Goal: Check status: Check status

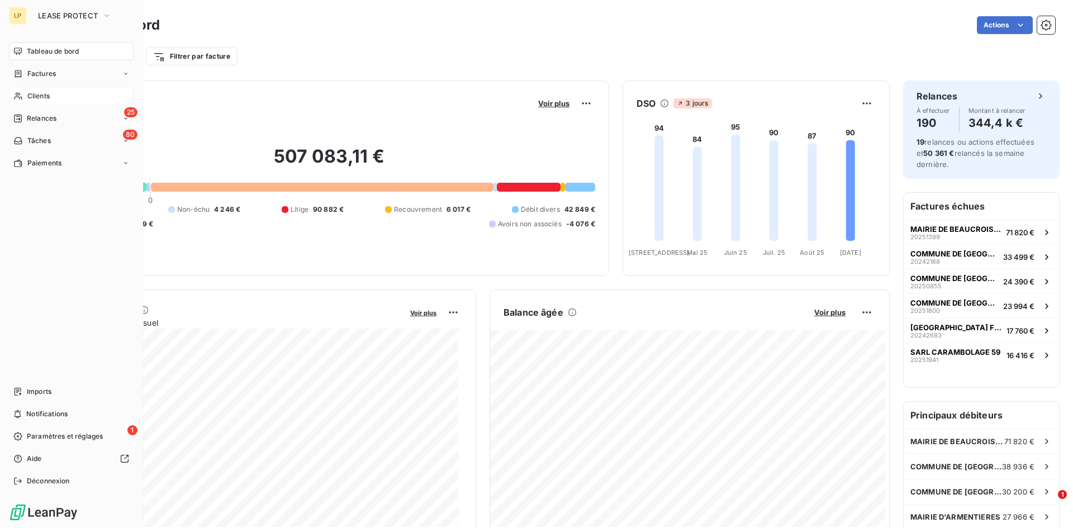
click at [50, 100] on div "Clients" at bounding box center [71, 96] width 125 height 18
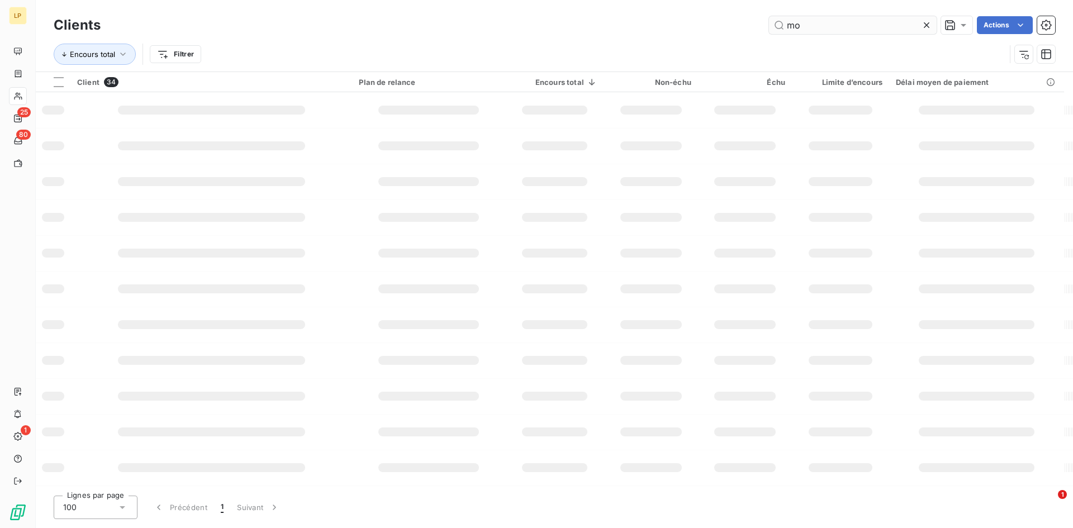
type input "m"
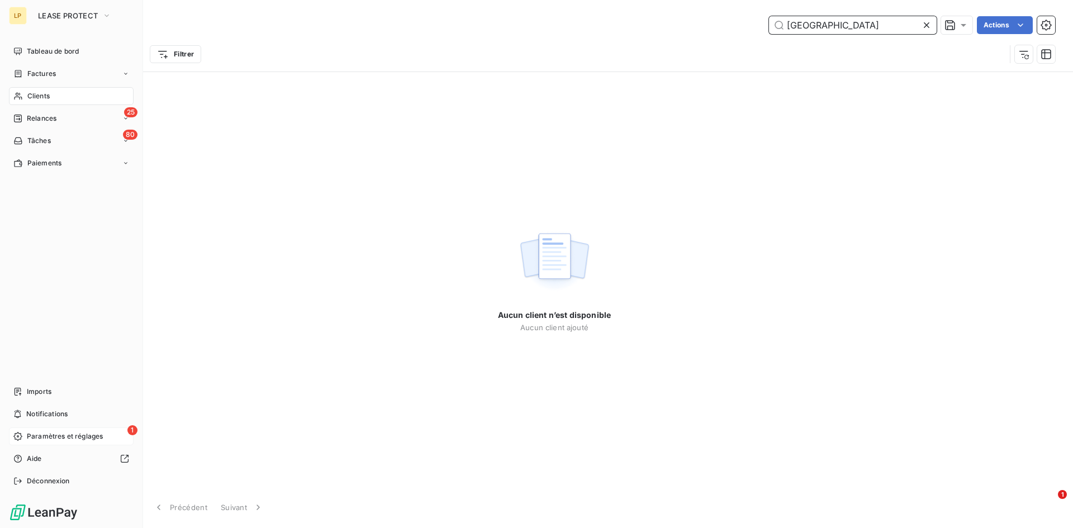
type input "[GEOGRAPHIC_DATA]"
click at [44, 429] on div "1 Paramètres et réglages" at bounding box center [71, 437] width 125 height 18
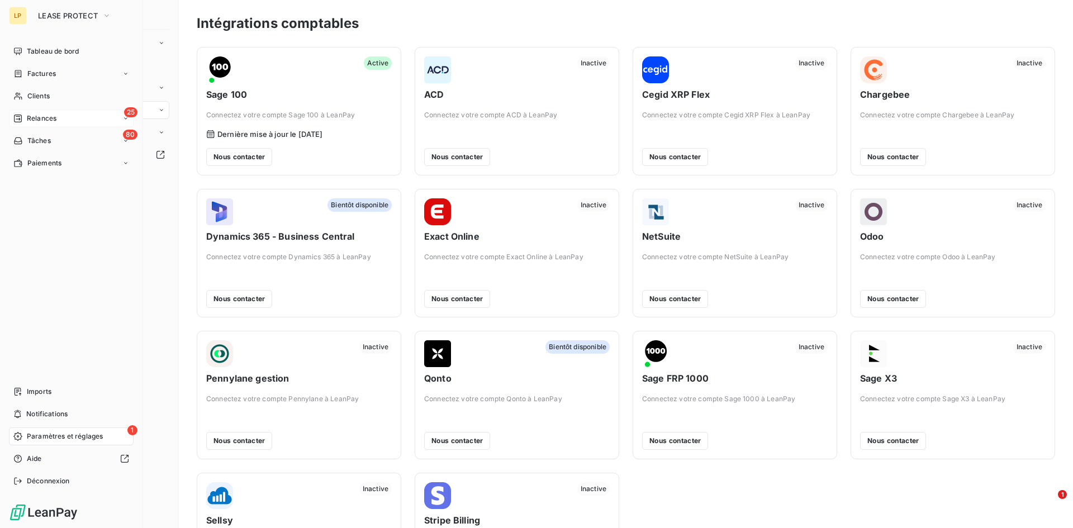
click at [46, 122] on span "Relances" at bounding box center [42, 118] width 30 height 10
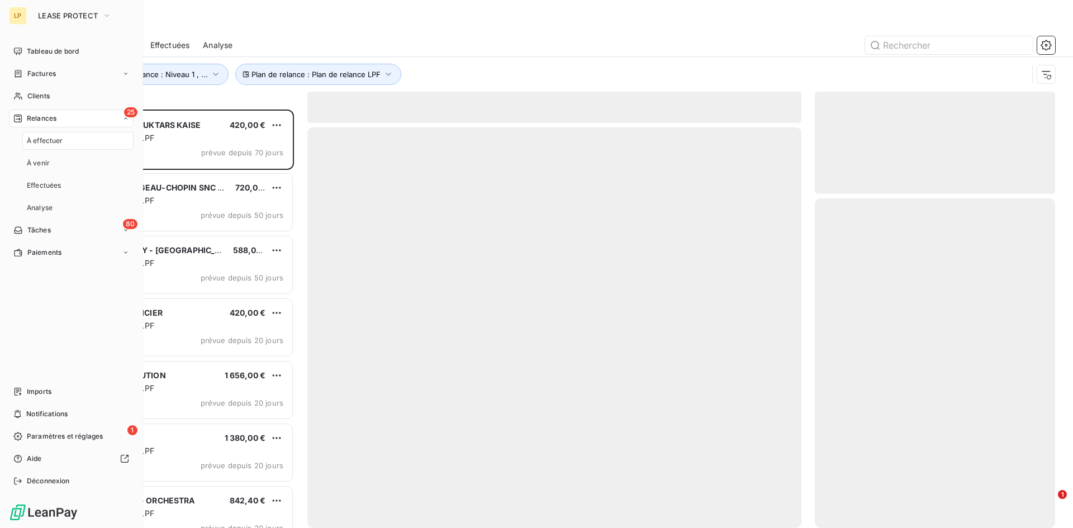
scroll to position [410, 232]
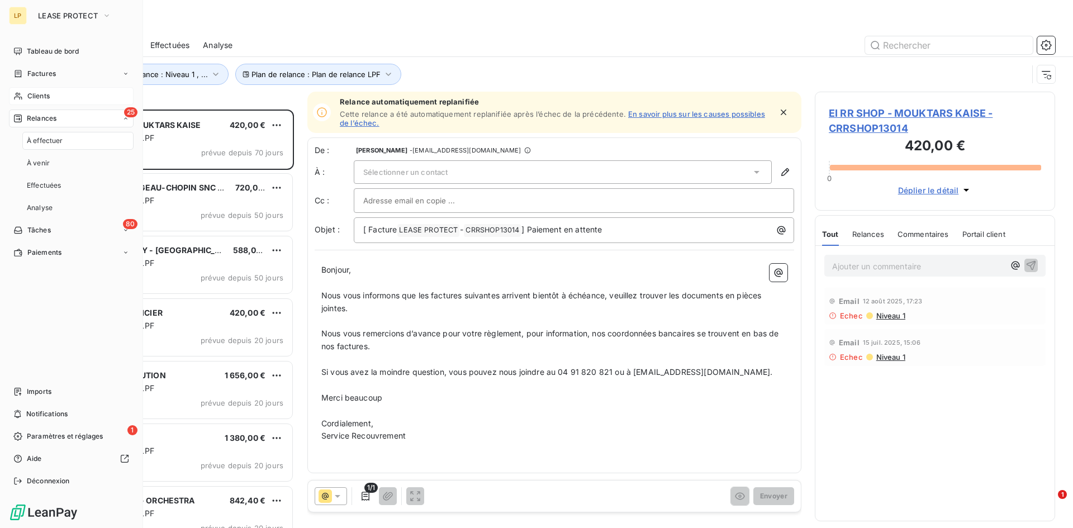
click at [50, 99] on div "Clients" at bounding box center [71, 96] width 125 height 18
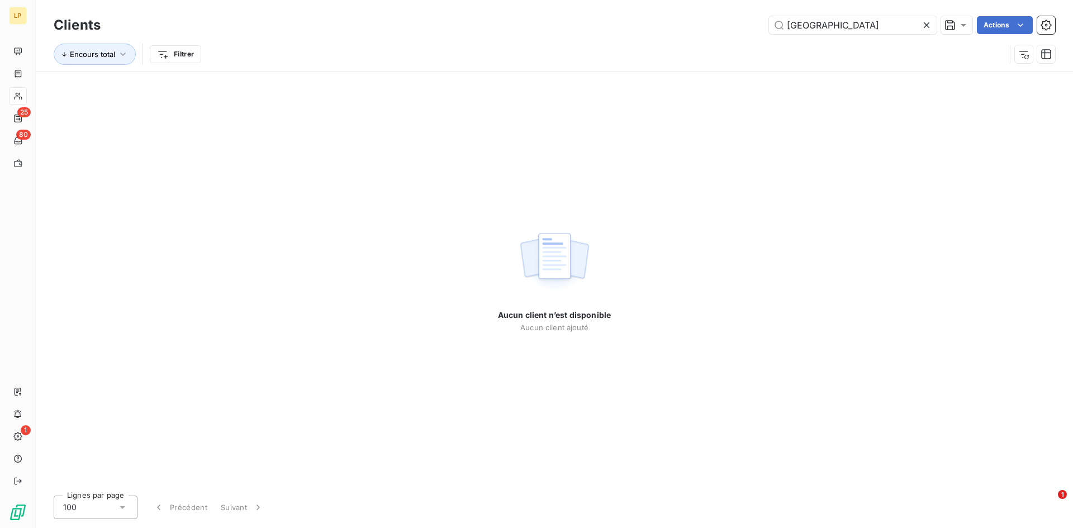
drag, startPoint x: 884, startPoint y: 21, endPoint x: 699, endPoint y: 22, distance: 185.1
click at [699, 22] on div "montville Actions" at bounding box center [585, 25] width 942 height 18
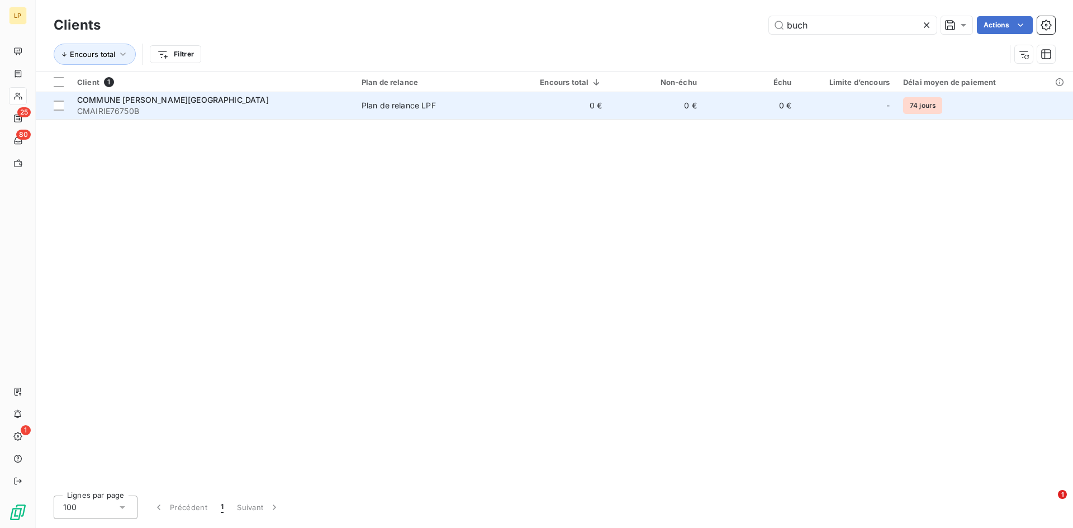
type input "buch"
click at [706, 113] on td "0 €" at bounding box center [751, 105] width 95 height 27
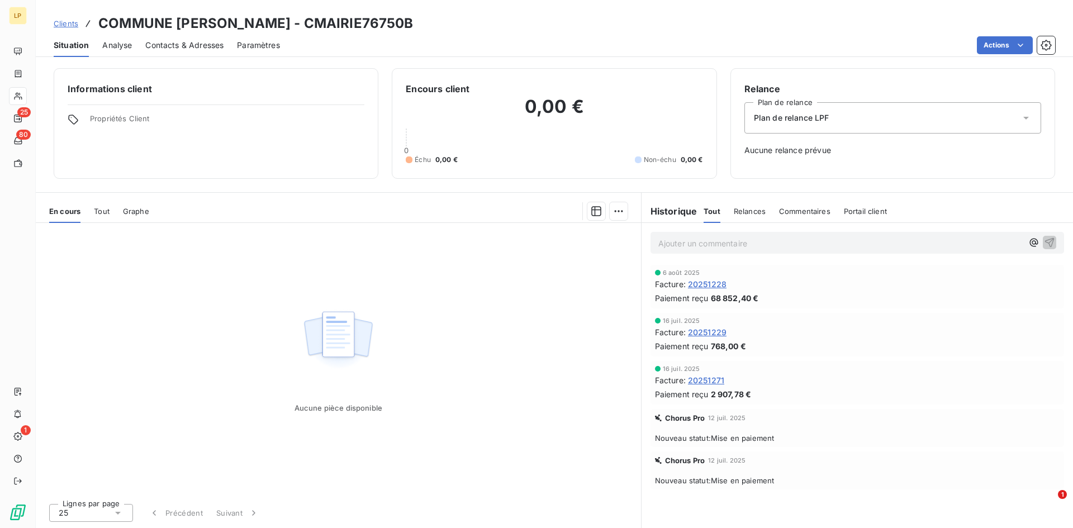
click at [93, 209] on div "En cours Tout Graphe" at bounding box center [338, 211] width 605 height 23
click at [101, 212] on span "Tout" at bounding box center [102, 211] width 16 height 9
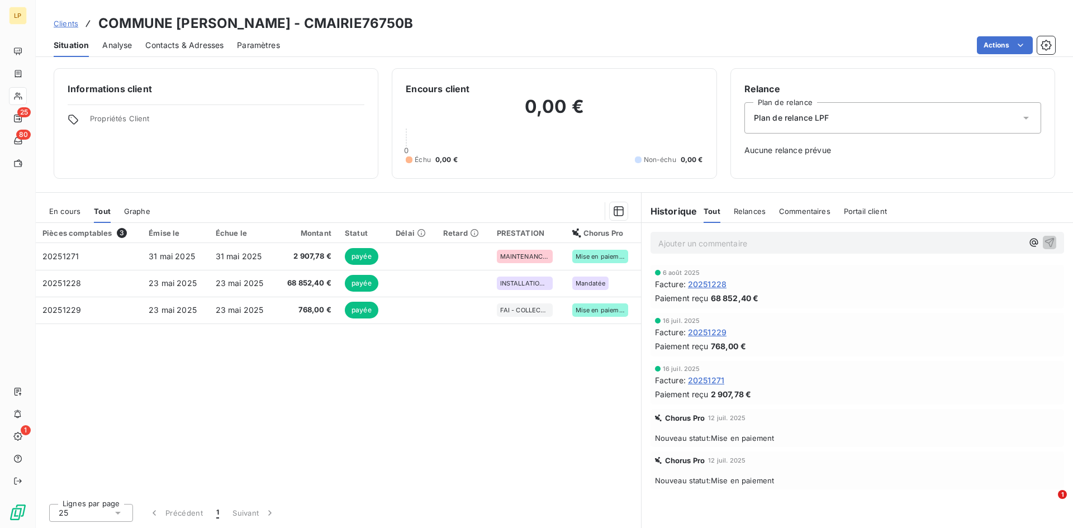
click at [62, 27] on link "Clients" at bounding box center [66, 23] width 25 height 11
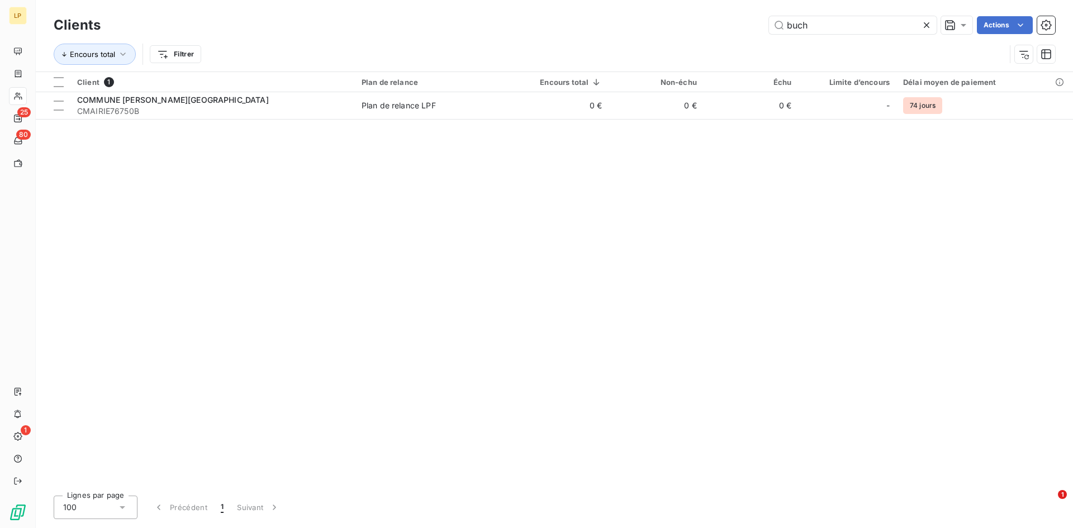
drag, startPoint x: 816, startPoint y: 30, endPoint x: 756, endPoint y: 31, distance: 59.8
click at [756, 31] on div "buch Actions" at bounding box center [585, 25] width 942 height 18
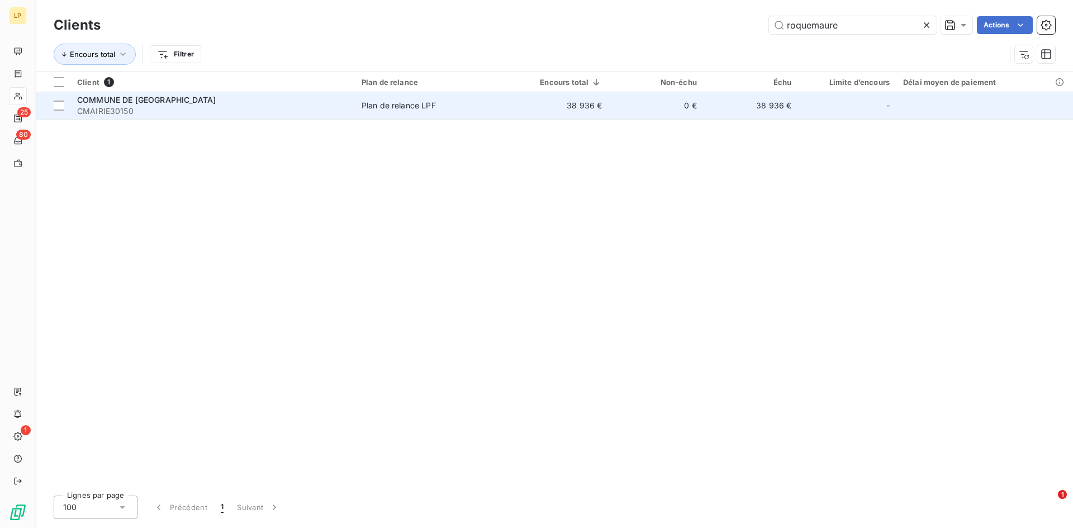
type input "roquemaure"
click at [396, 109] on div "Plan de relance LPF" at bounding box center [399, 105] width 74 height 11
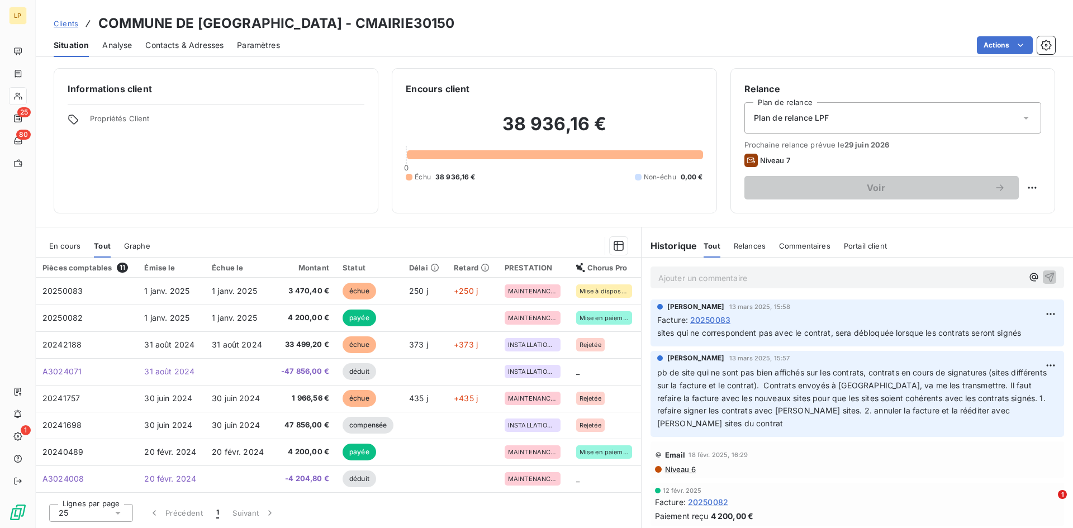
click at [755, 320] on div "Facture : 20250083" at bounding box center [857, 320] width 400 height 12
click at [723, 321] on span "20250083" at bounding box center [710, 320] width 40 height 12
click at [78, 247] on span "En cours" at bounding box center [64, 246] width 31 height 9
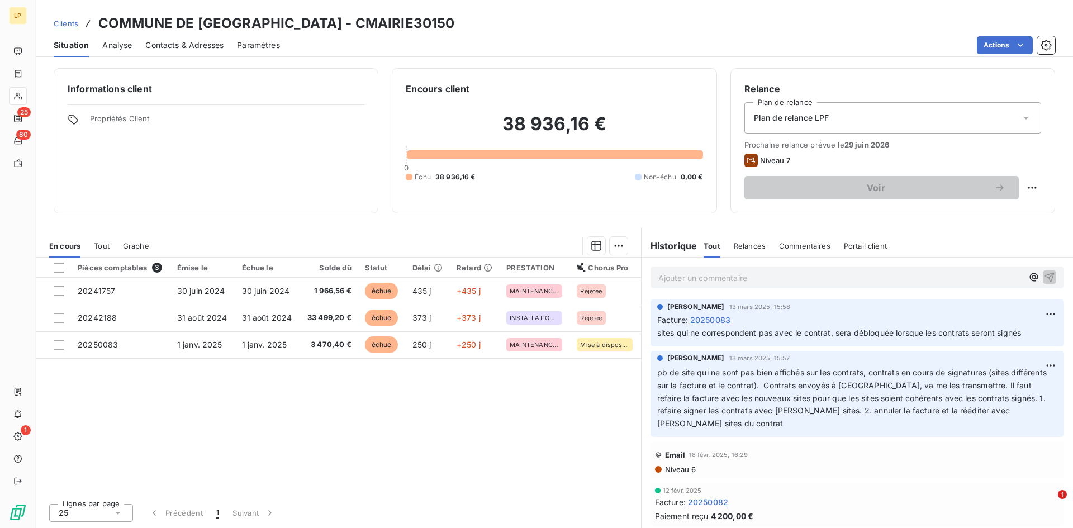
click at [100, 244] on span "Tout" at bounding box center [102, 246] width 16 height 9
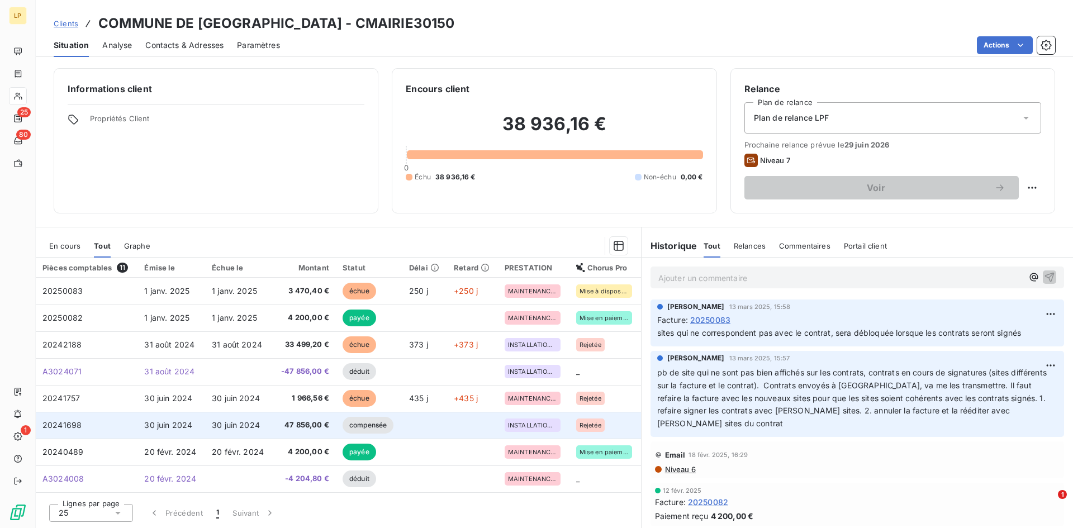
click at [319, 419] on td "47 856,00 €" at bounding box center [304, 425] width 63 height 27
